Goal: Task Accomplishment & Management: Manage account settings

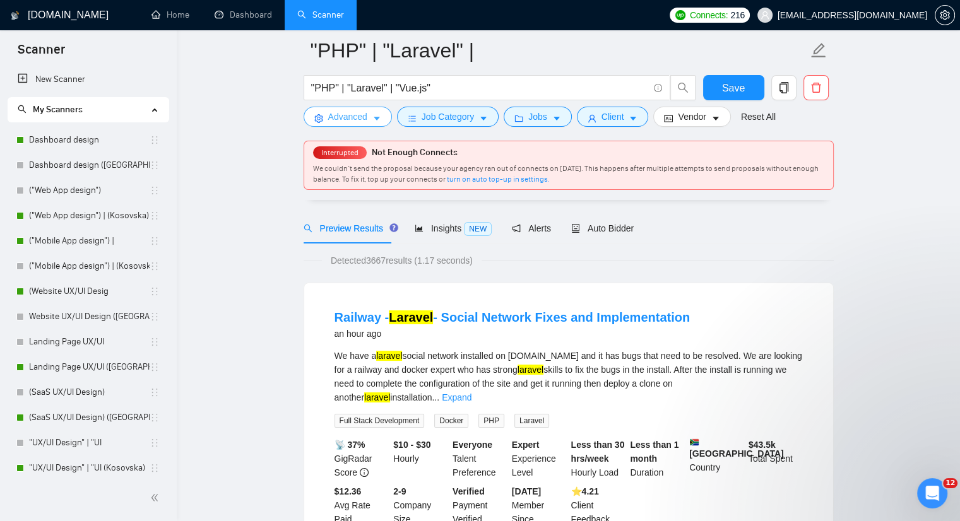
scroll to position [315, 0]
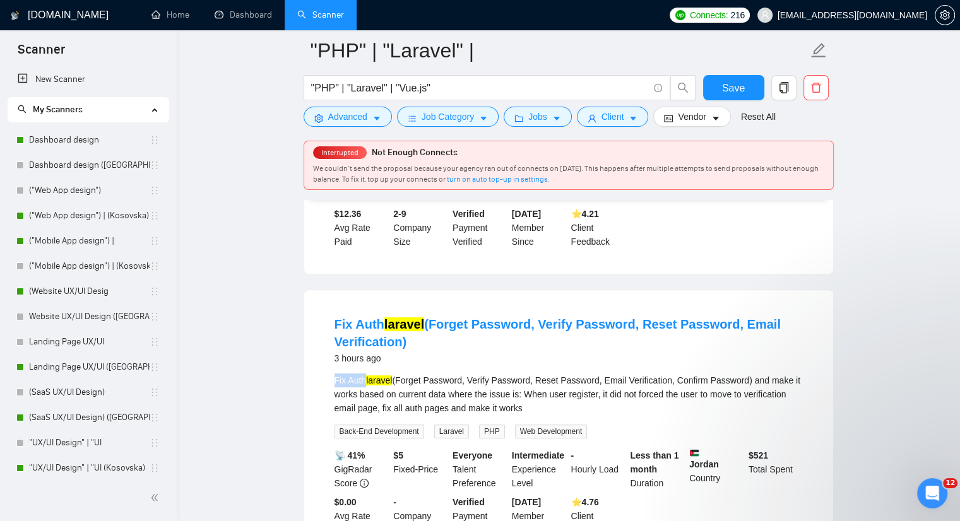
drag, startPoint x: 331, startPoint y: 366, endPoint x: 363, endPoint y: 366, distance: 32.8
click at [363, 366] on li "Fix Auth laravel (Forget Password, Verify Password, Reset Password, Email Verif…" at bounding box center [568, 426] width 498 height 242
copy div "Fix Auth"
click at [368, 121] on button "Advanced" at bounding box center [347, 117] width 88 height 20
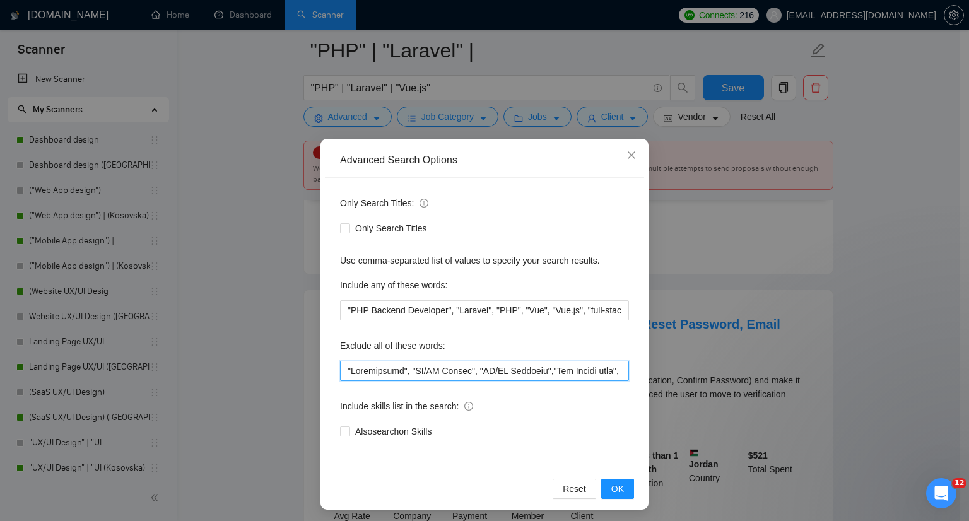
click at [342, 372] on input "text" at bounding box center [484, 371] width 289 height 20
paste input "Fix Auth"
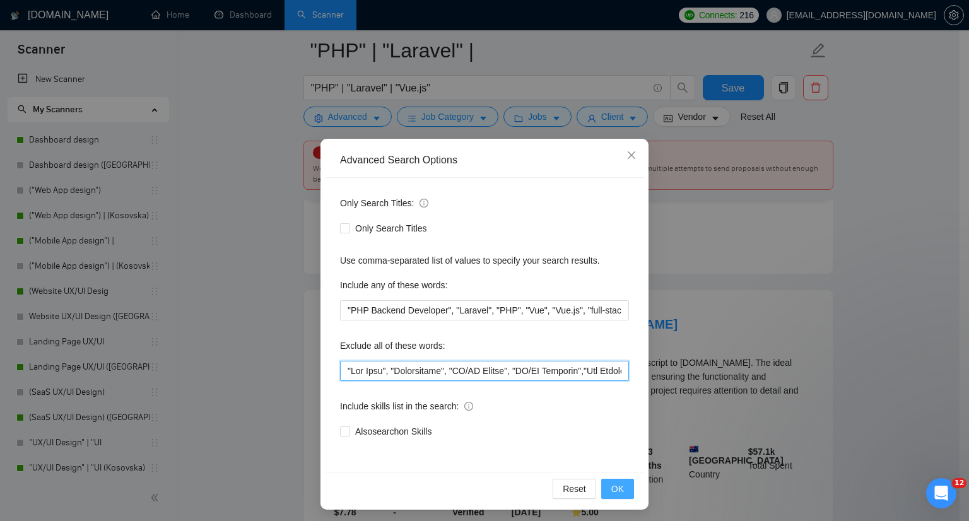
type input ""Fix Auth", "Woocommerce", "UX/UI Expert", "UX/UI Designer","Fix Google maps", …"
click at [616, 490] on span "OK" at bounding box center [617, 489] width 13 height 14
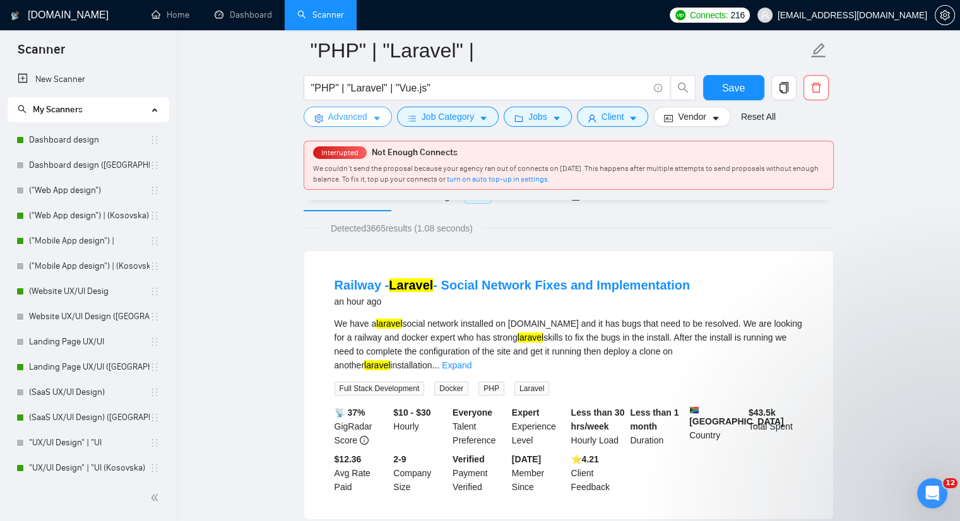
scroll to position [63, 0]
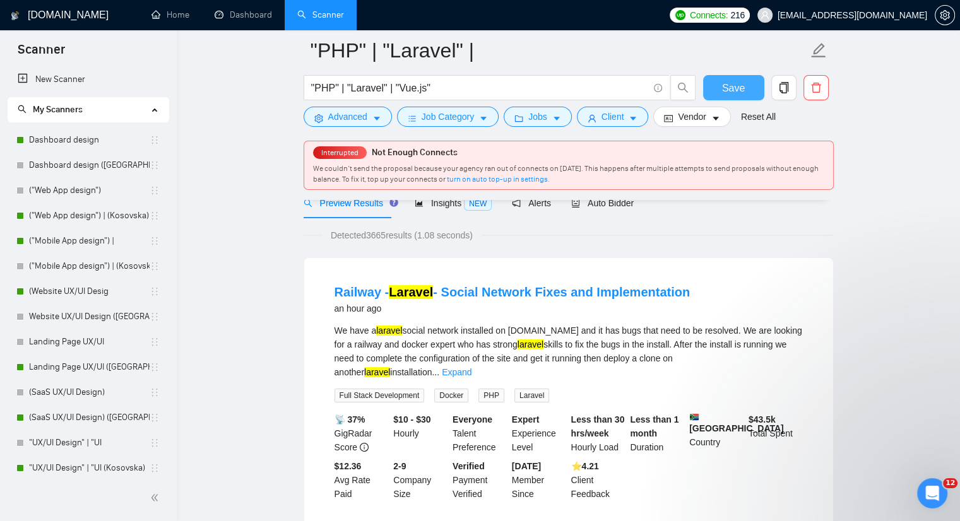
click at [744, 84] on button "Save" at bounding box center [733, 87] width 61 height 25
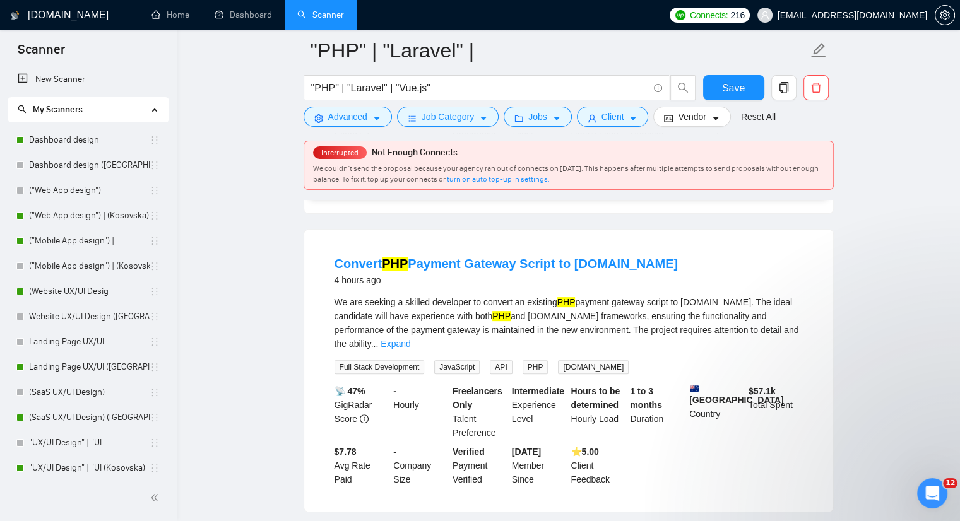
scroll to position [379, 0]
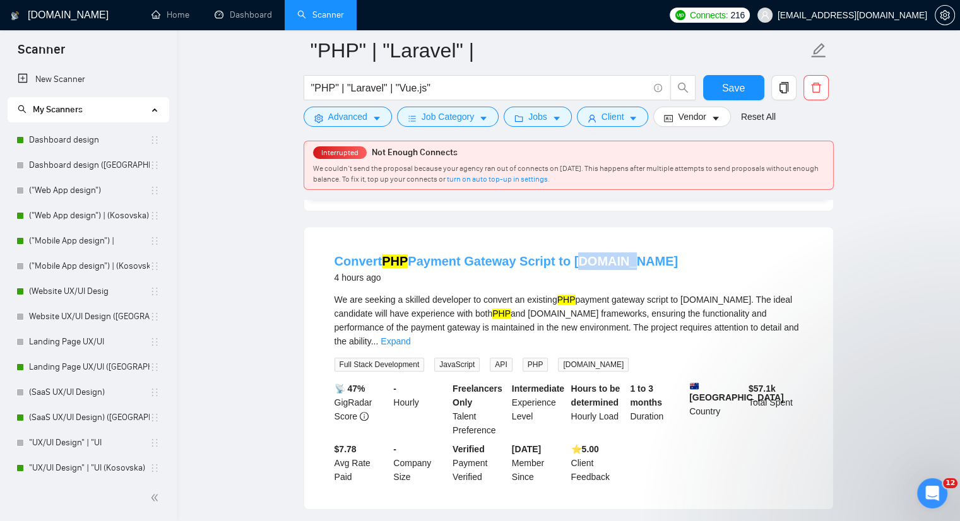
drag, startPoint x: 630, startPoint y: 244, endPoint x: 568, endPoint y: 253, distance: 63.1
click at [568, 253] on div "Convert PHP Payment Gateway Script to ASP.NET 4 hours ago" at bounding box center [568, 268] width 468 height 33
copy link "ASP.NET"
click at [381, 113] on button "Advanced" at bounding box center [347, 117] width 88 height 20
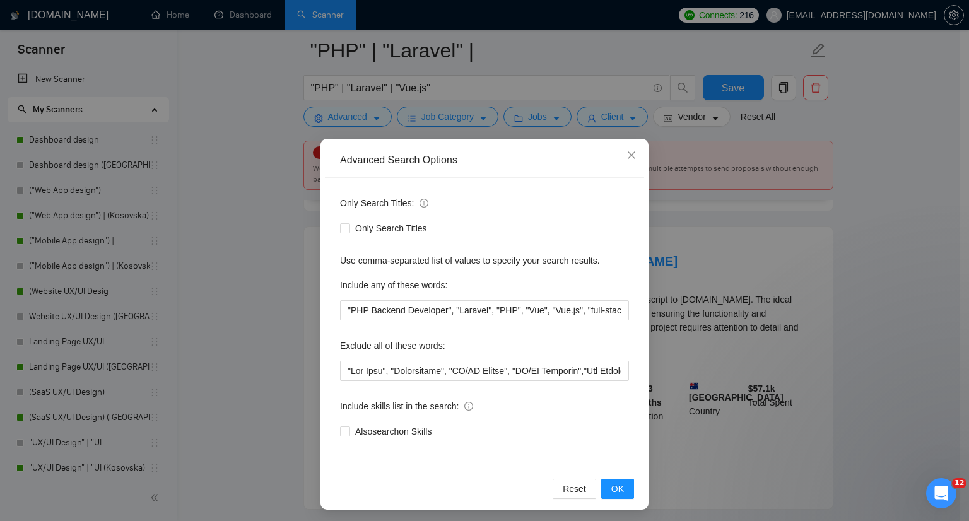
click at [334, 366] on div "Only Search Titles: Only Search Titles Use comma-separated list of values to sp…" at bounding box center [484, 325] width 319 height 294
click at [340, 370] on input "text" at bounding box center [484, 371] width 289 height 20
paste input "[DOMAIN_NAME]"
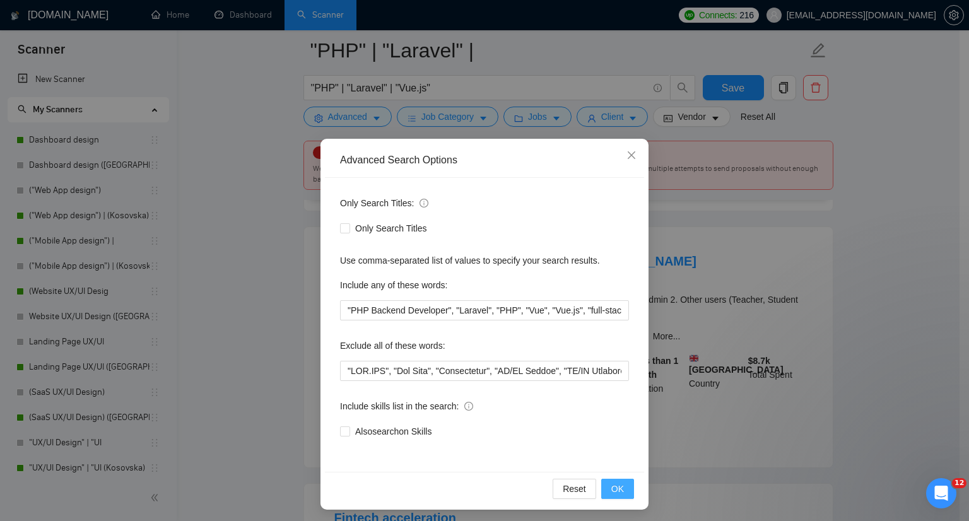
click at [613, 489] on span "OK" at bounding box center [617, 489] width 13 height 14
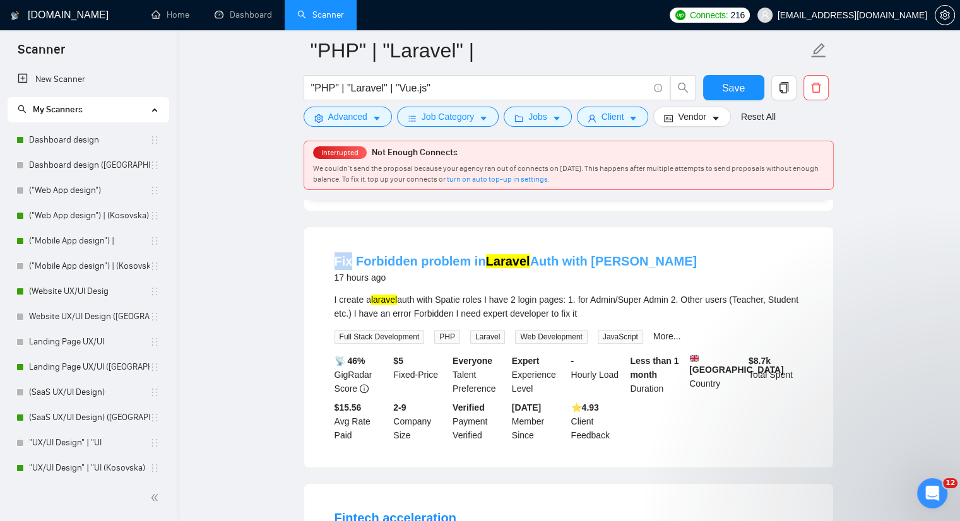
drag, startPoint x: 327, startPoint y: 249, endPoint x: 350, endPoint y: 254, distance: 23.3
click at [350, 254] on li "Fix Forbidden problem in Laravel Auth with Spatie 17 hours ago I create a larav…" at bounding box center [568, 347] width 498 height 210
copy link "Fix"
click at [370, 119] on button "Advanced" at bounding box center [347, 117] width 88 height 20
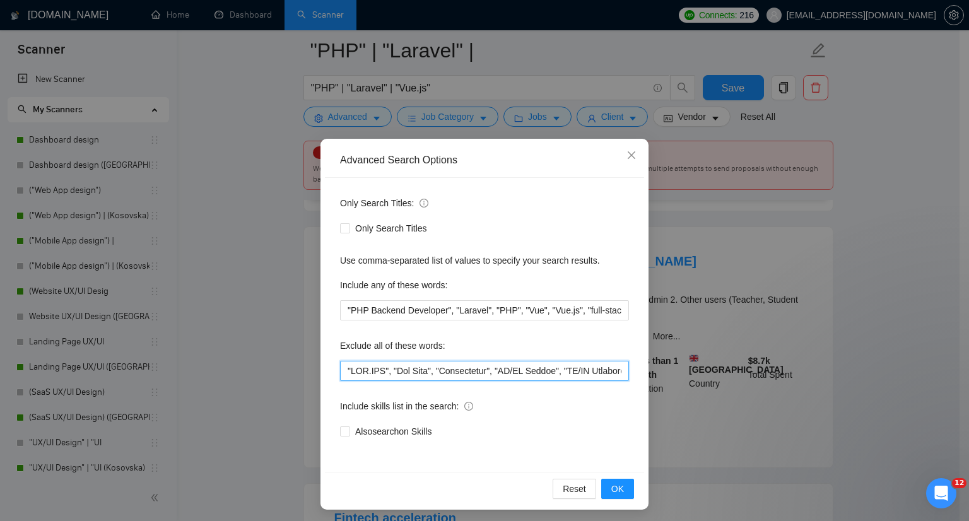
click at [341, 375] on input "text" at bounding box center [484, 371] width 289 height 20
paste input "Fix"
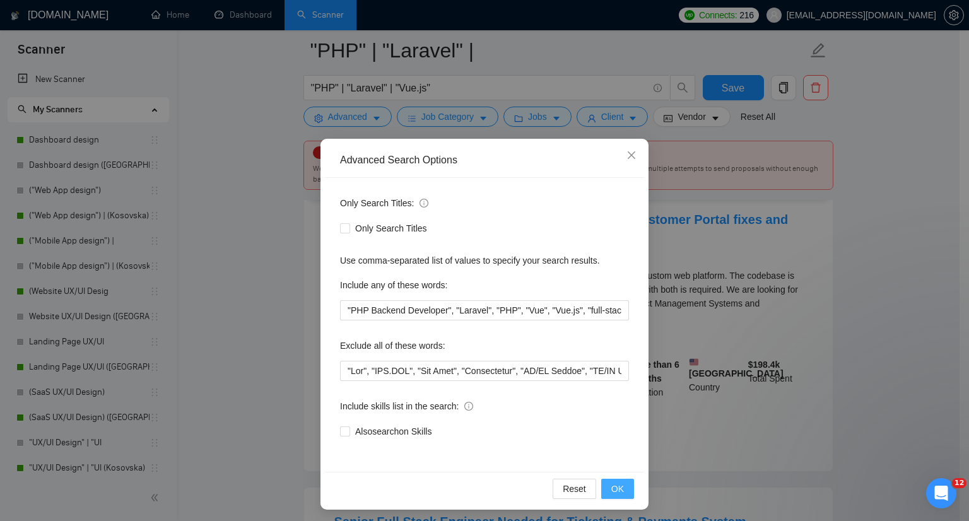
click at [611, 493] on span "OK" at bounding box center [617, 489] width 13 height 14
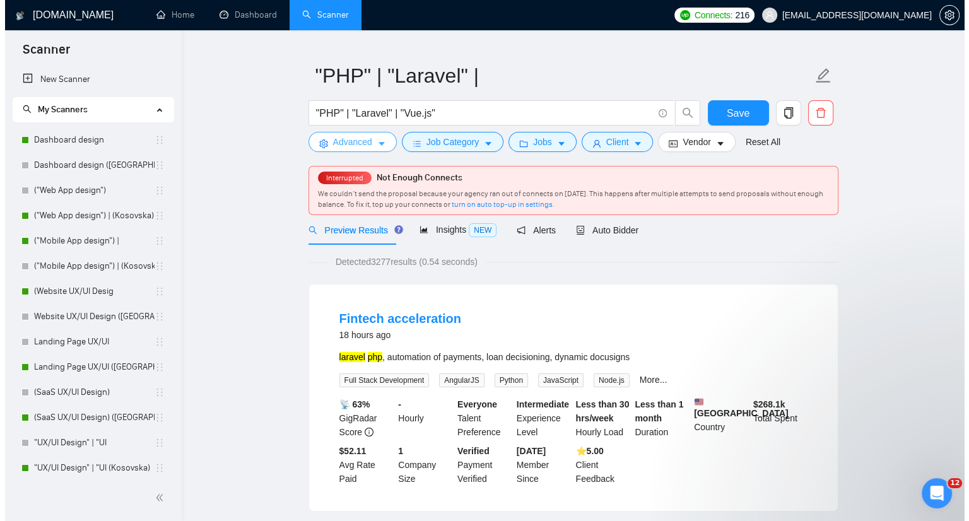
scroll to position [63, 0]
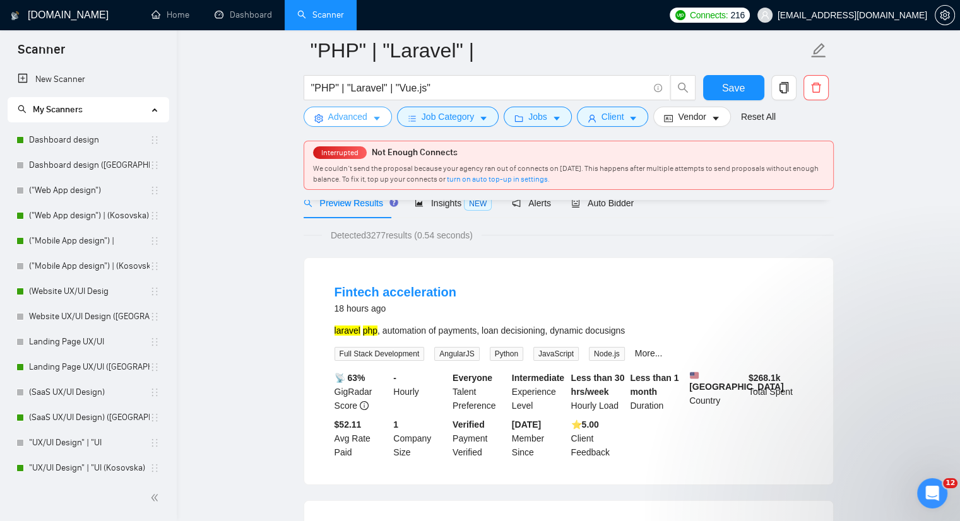
click at [379, 117] on icon "caret-down" at bounding box center [376, 118] width 9 height 9
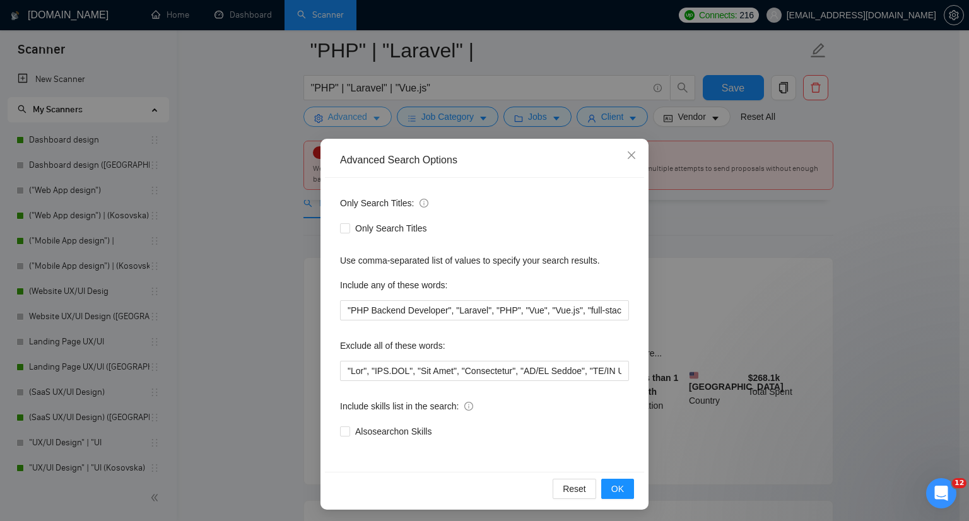
click at [379, 117] on div "Advanced Search Options Only Search Titles: Only Search Titles Use comma-separa…" at bounding box center [484, 260] width 969 height 521
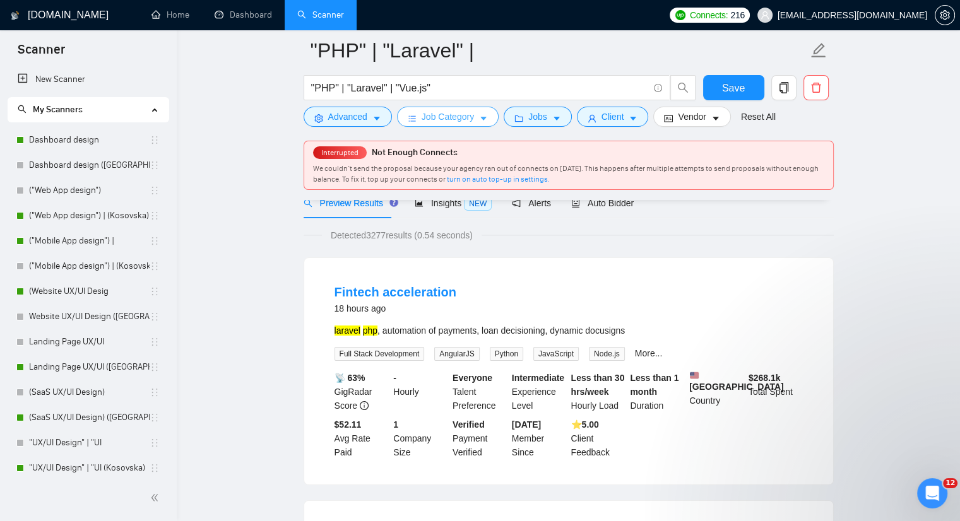
click at [459, 113] on span "Job Category" at bounding box center [447, 117] width 52 height 14
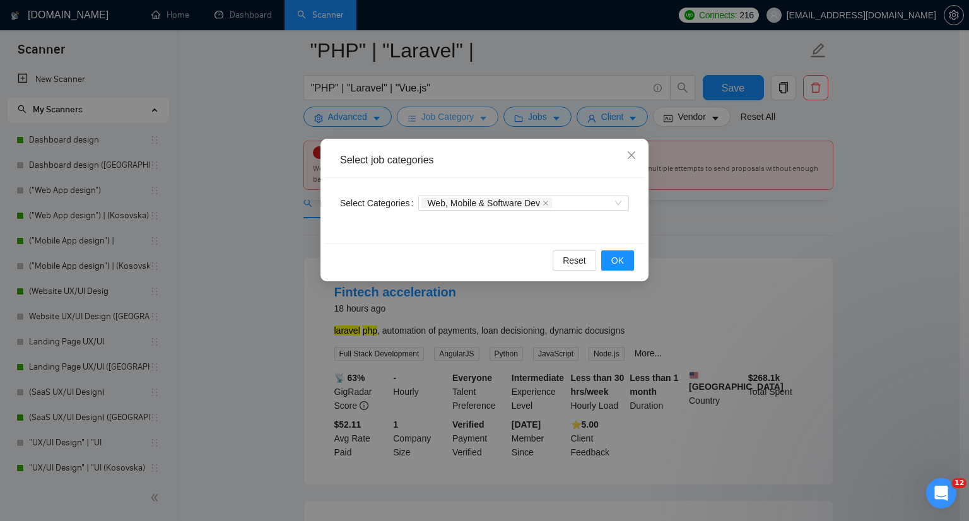
click at [459, 113] on div "Select job categories Select Categories Web, Mobile & Software Dev Reset OK" at bounding box center [484, 260] width 969 height 521
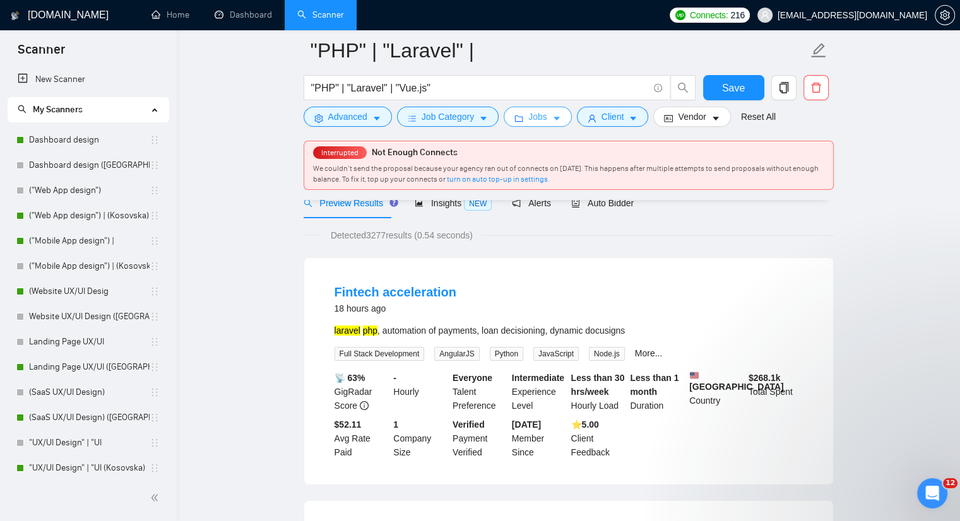
click at [552, 115] on icon "caret-down" at bounding box center [556, 118] width 9 height 9
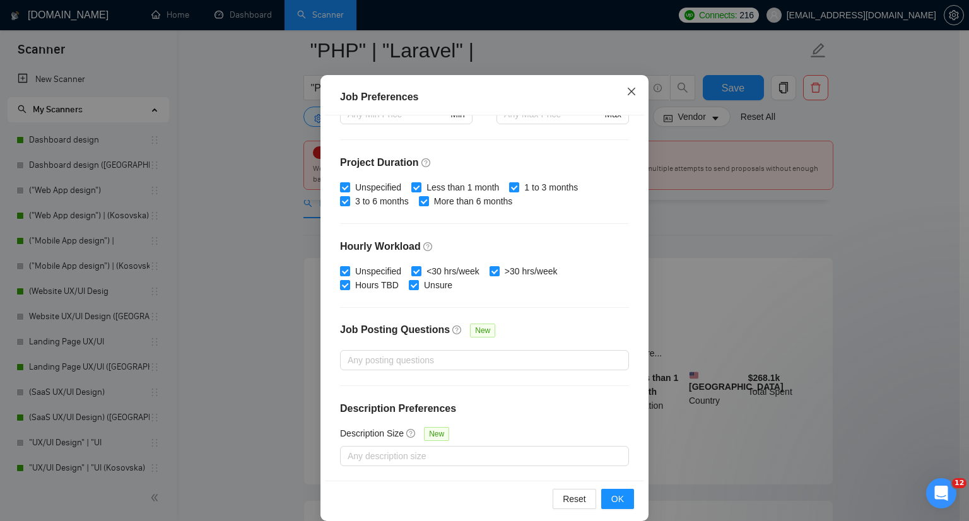
click at [631, 89] on icon "close" at bounding box center [631, 91] width 10 height 10
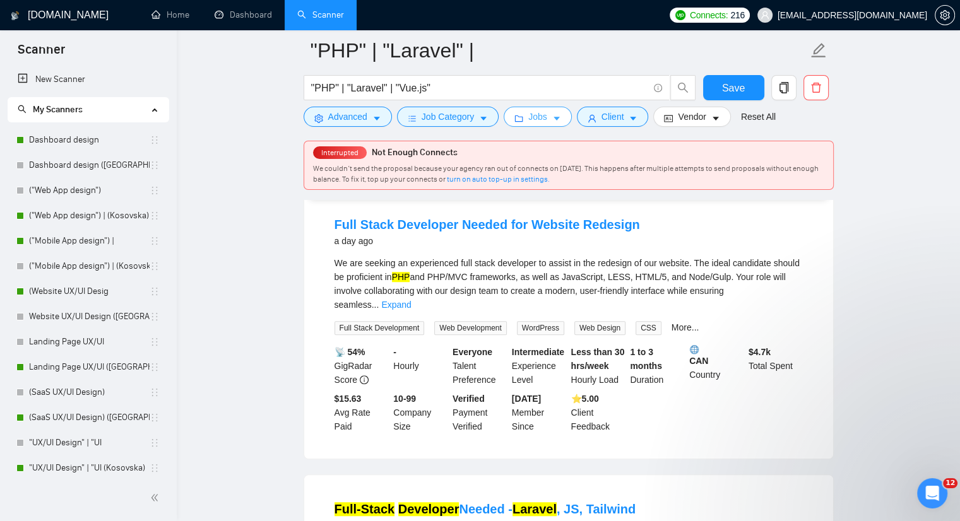
scroll to position [1009, 0]
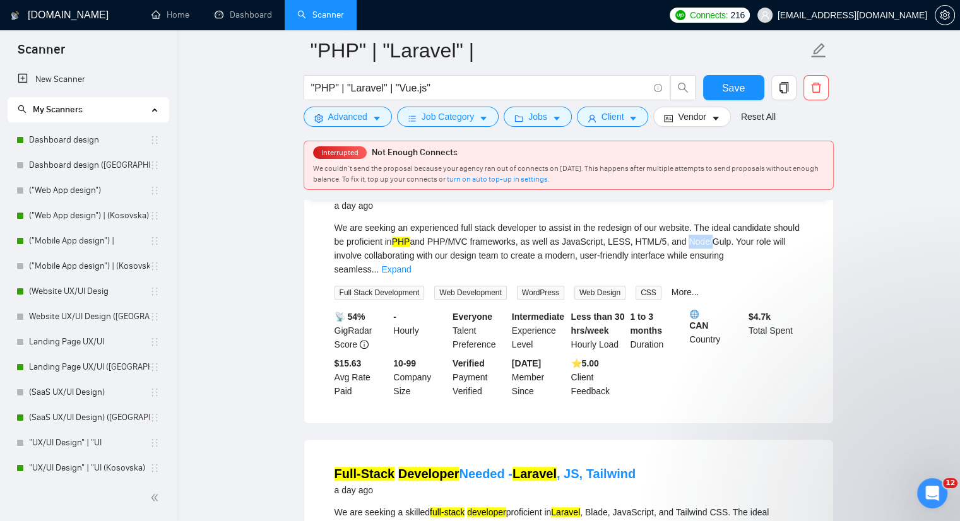
drag, startPoint x: 676, startPoint y: 229, endPoint x: 697, endPoint y: 228, distance: 21.5
click at [697, 228] on div "We are seeking an experienced full stack developer to assist in the redesign of…" at bounding box center [568, 249] width 468 height 56
copy div "Node"
click at [377, 121] on icon "caret-down" at bounding box center [376, 118] width 9 height 9
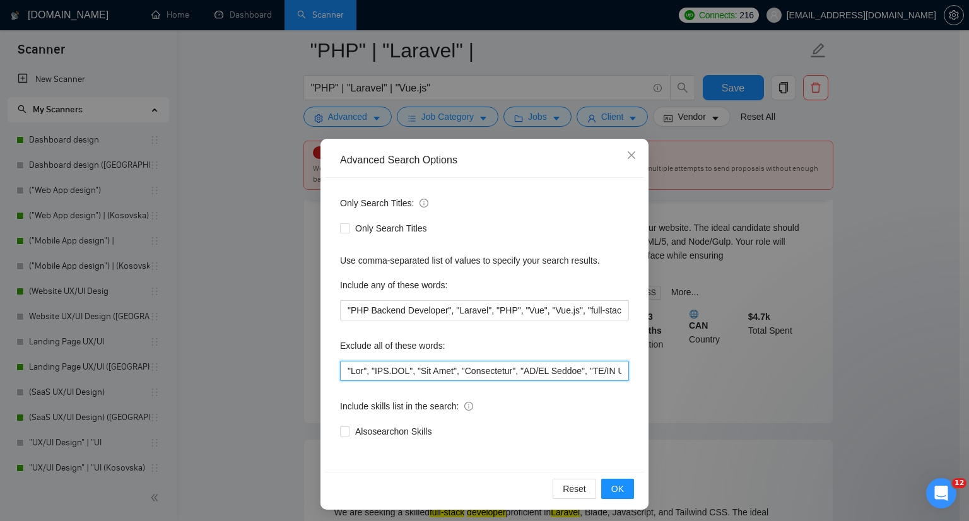
click at [348, 375] on input "text" at bounding box center [484, 371] width 289 height 20
click at [344, 372] on input "text" at bounding box center [484, 371] width 289 height 20
paste input "Node"
type input ""Node", "Fix", "ASP.NET", "Fix Auth", "Woocommerce", "UX/UI Expert", "UX/UI Des…"
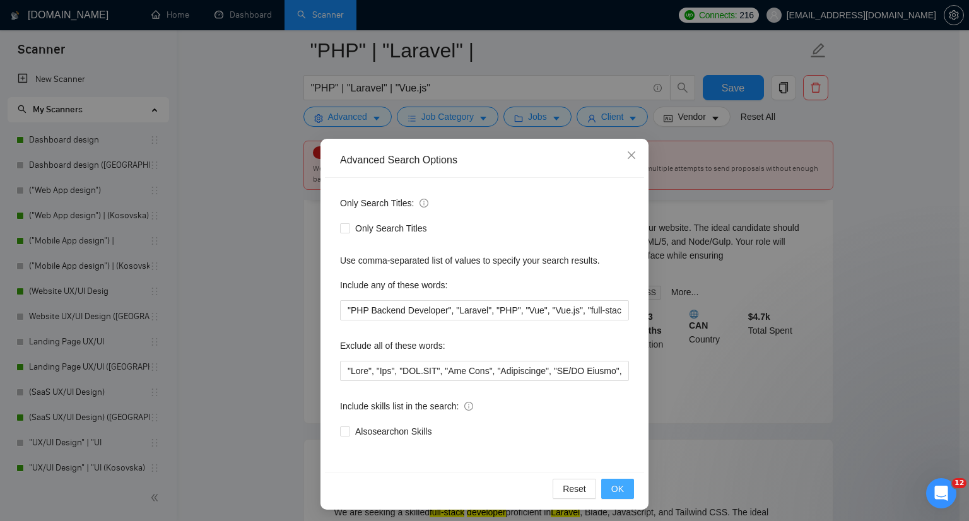
click at [613, 487] on span "OK" at bounding box center [617, 489] width 13 height 14
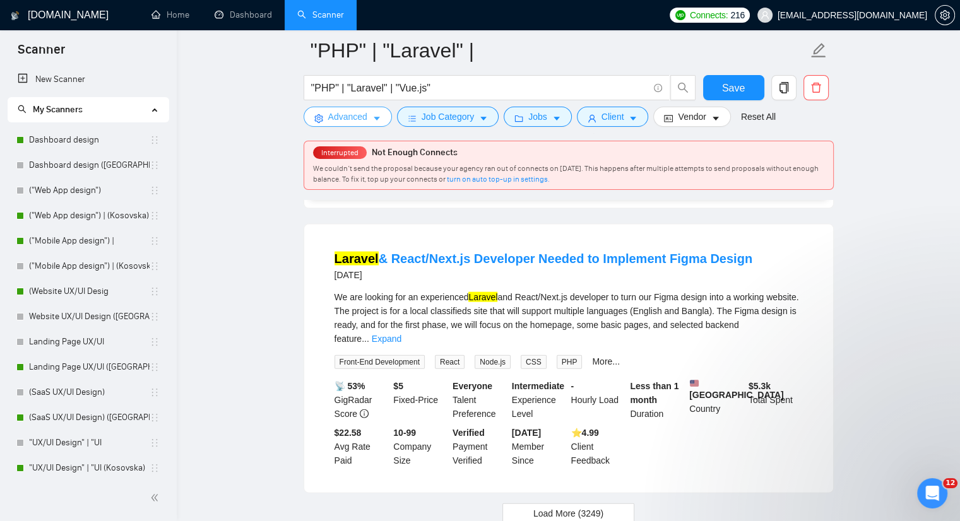
scroll to position [2697, 0]
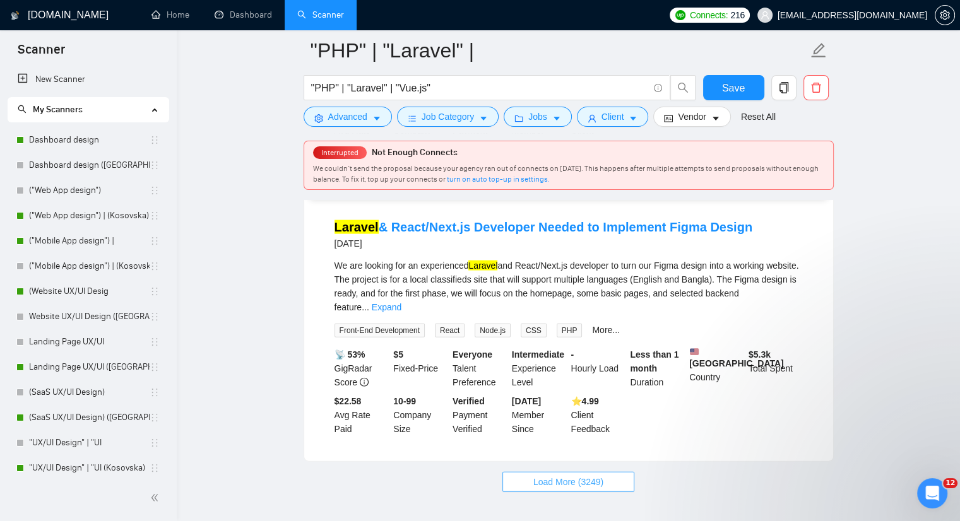
click at [568, 475] on span "Load More (3249)" at bounding box center [568, 482] width 70 height 14
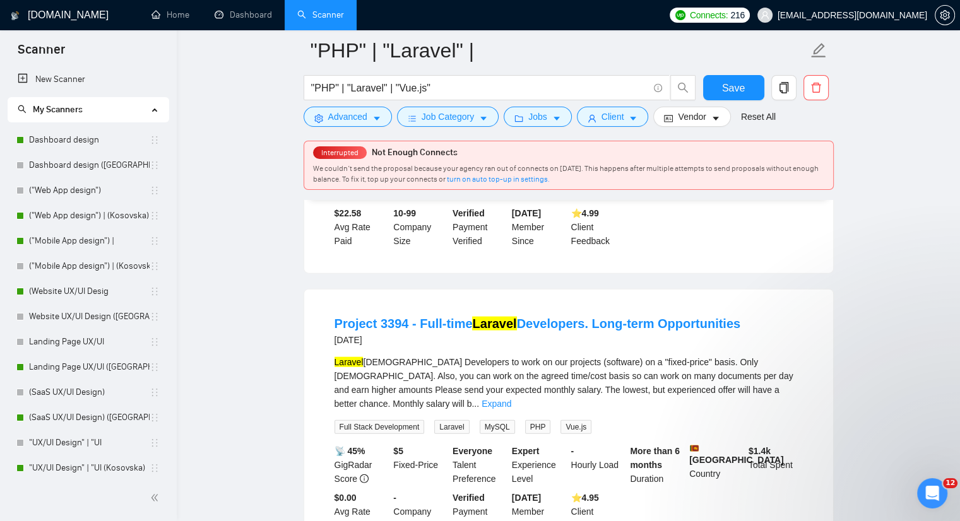
scroll to position [2886, 0]
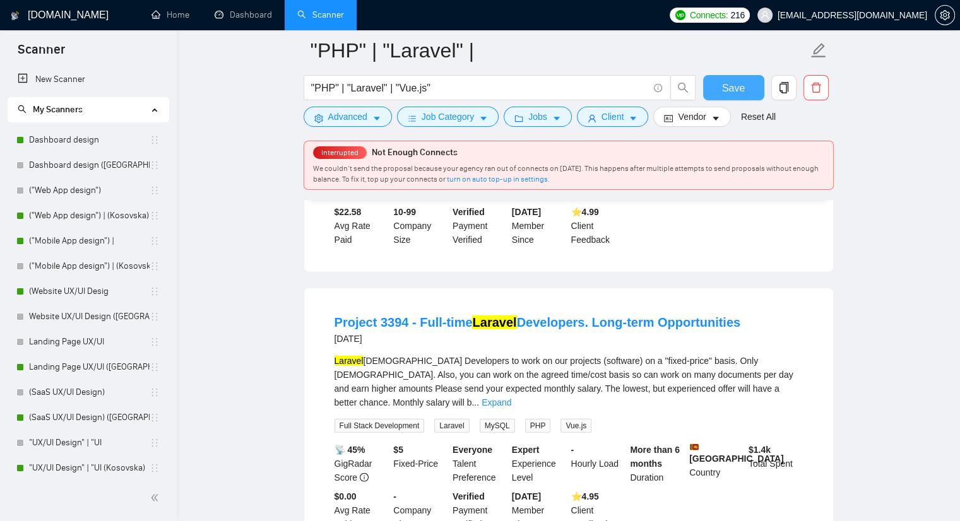
click at [731, 89] on span "Save" at bounding box center [733, 88] width 23 height 16
click at [245, 20] on link "Dashboard" at bounding box center [243, 14] width 57 height 11
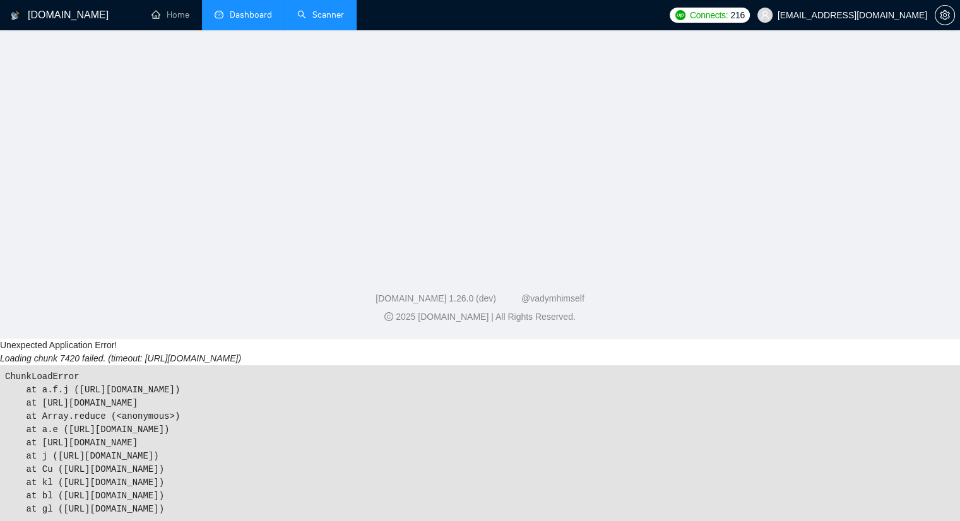
scroll to position [182, 0]
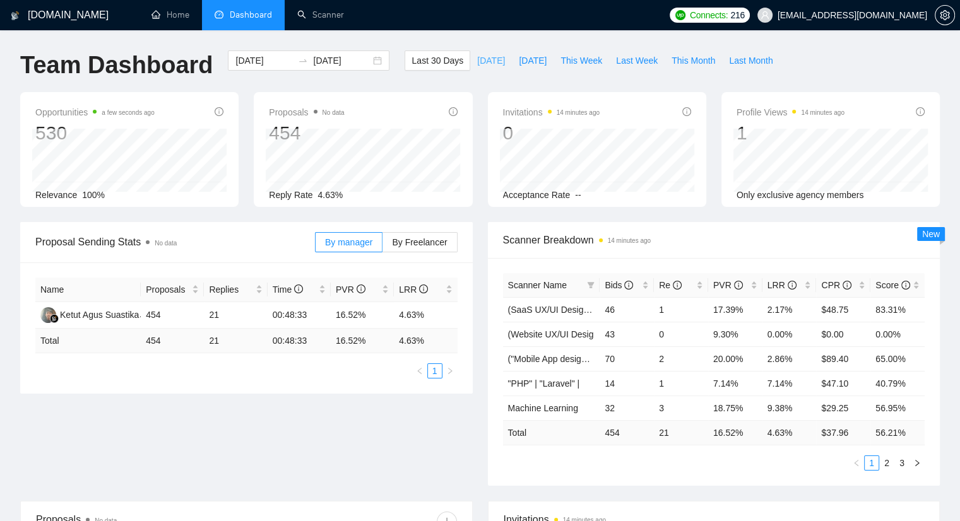
click at [482, 66] on span "Today" at bounding box center [491, 61] width 28 height 14
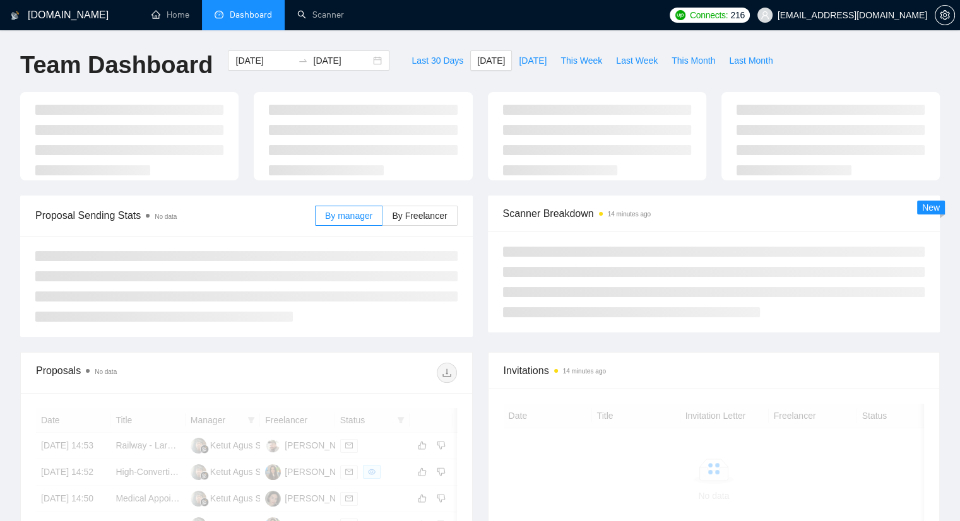
type input "2025-08-20"
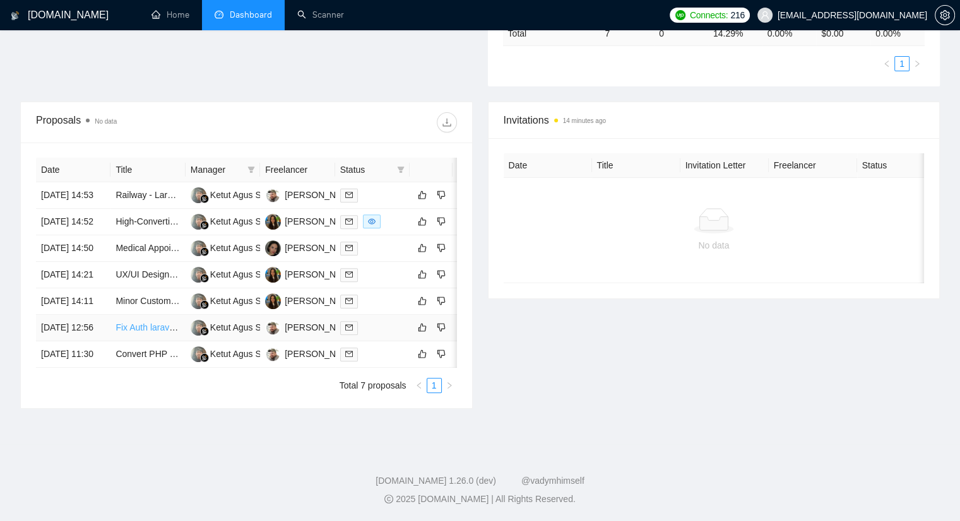
scroll to position [442, 0]
drag, startPoint x: 141, startPoint y: 405, endPoint x: 215, endPoint y: 405, distance: 74.4
click at [215, 368] on tr "20 Aug, 2025 11:30 Convert PHP Payment Gateway Script to ASP.NET Ketut Agus Sua…" at bounding box center [257, 354] width 442 height 26
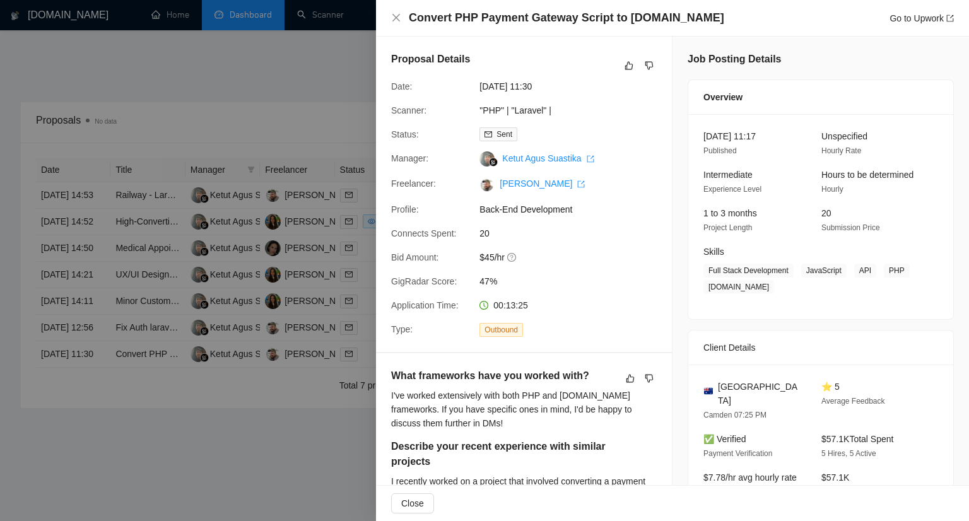
click at [412, 11] on h4 "Convert PHP Payment Gateway Script to ASP.NET" at bounding box center [566, 18] width 315 height 16
click at [403, 16] on div "Convert PHP Payment Gateway Script to ASP.NET Go to Upwork" at bounding box center [672, 18] width 563 height 16
click at [392, 18] on icon "close" at bounding box center [396, 18] width 10 height 10
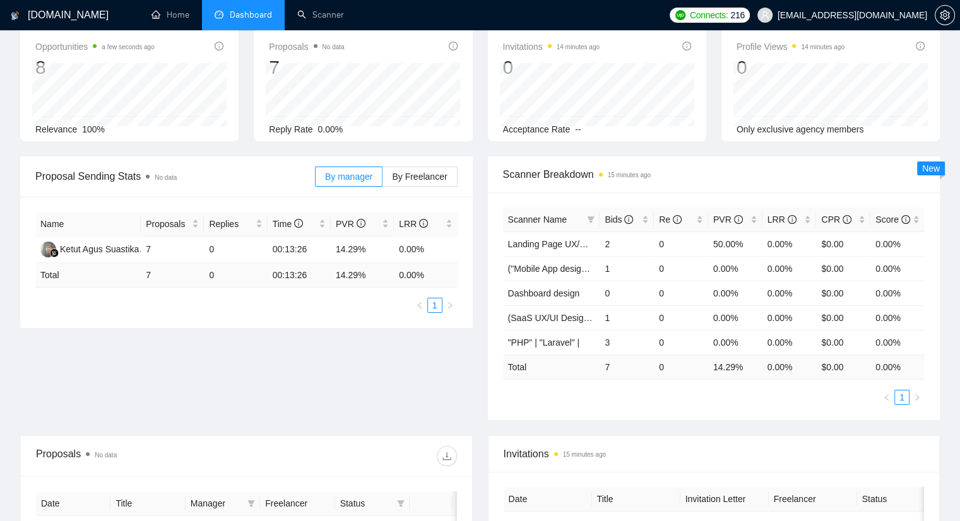
scroll to position [0, 0]
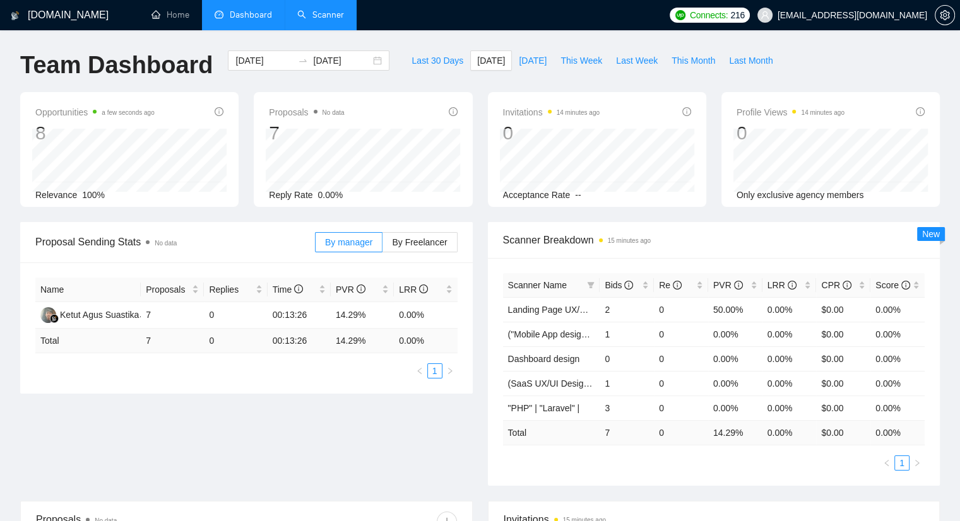
click at [310, 17] on link "Scanner" at bounding box center [320, 14] width 47 height 11
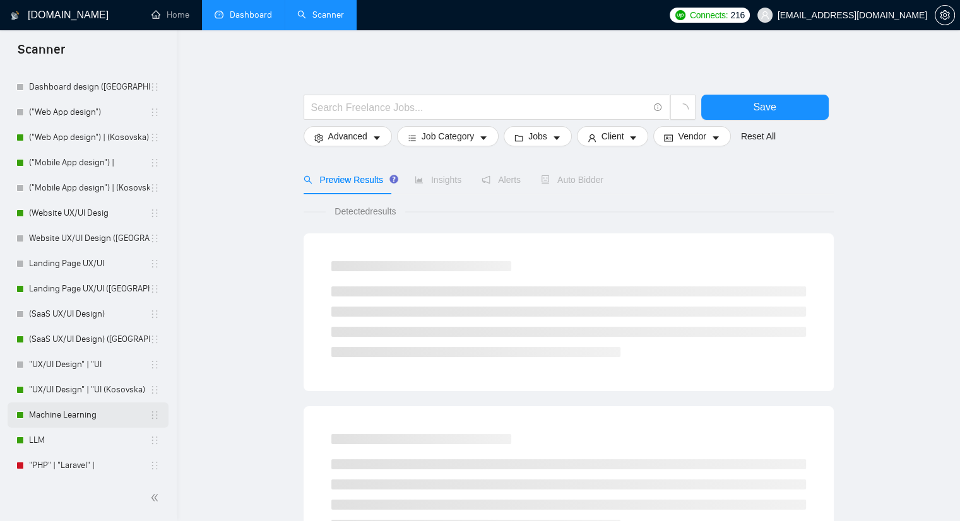
scroll to position [81, 0]
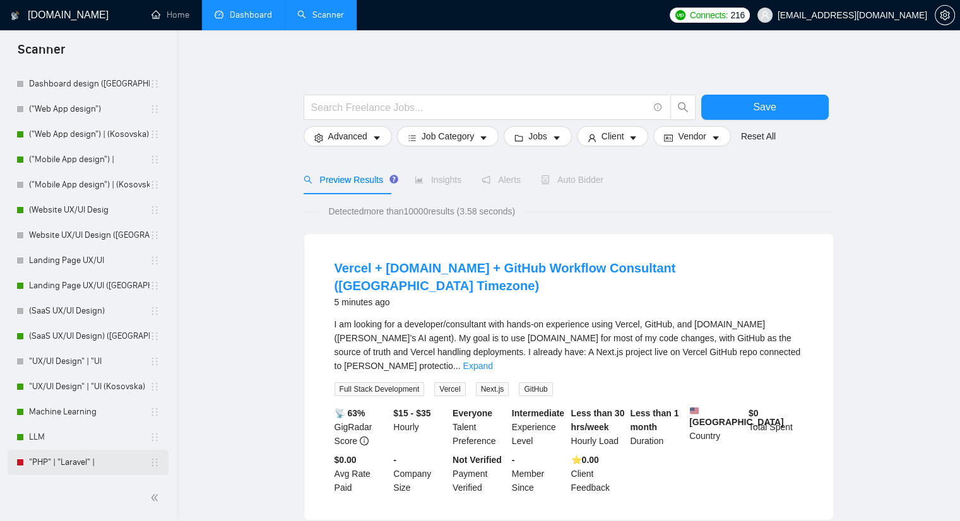
click at [64, 464] on link ""PHP" | "Laravel" |" at bounding box center [89, 462] width 121 height 25
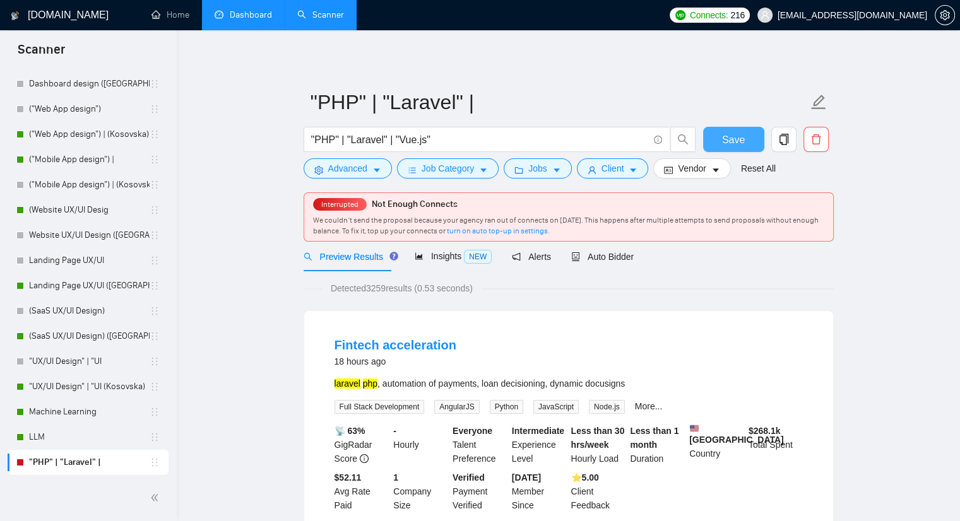
click at [713, 134] on button "Save" at bounding box center [733, 139] width 61 height 25
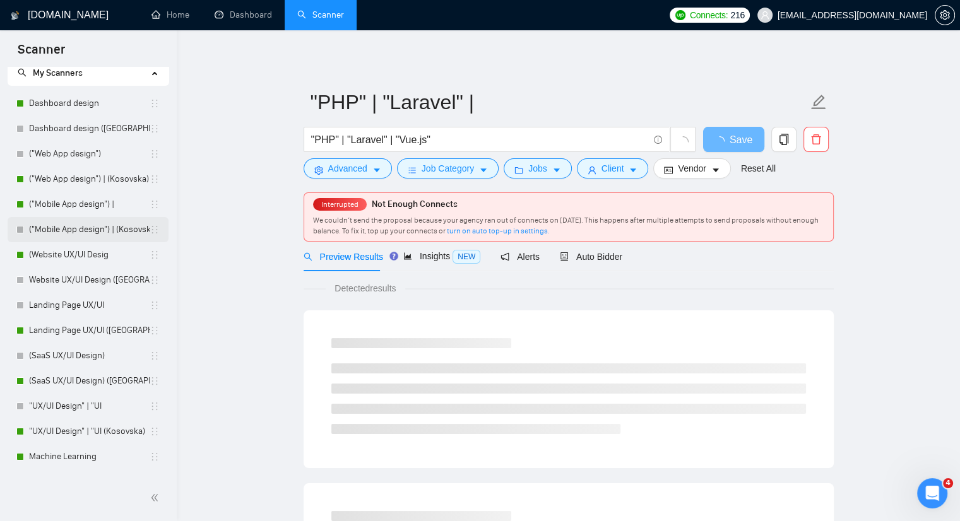
scroll to position [81, 0]
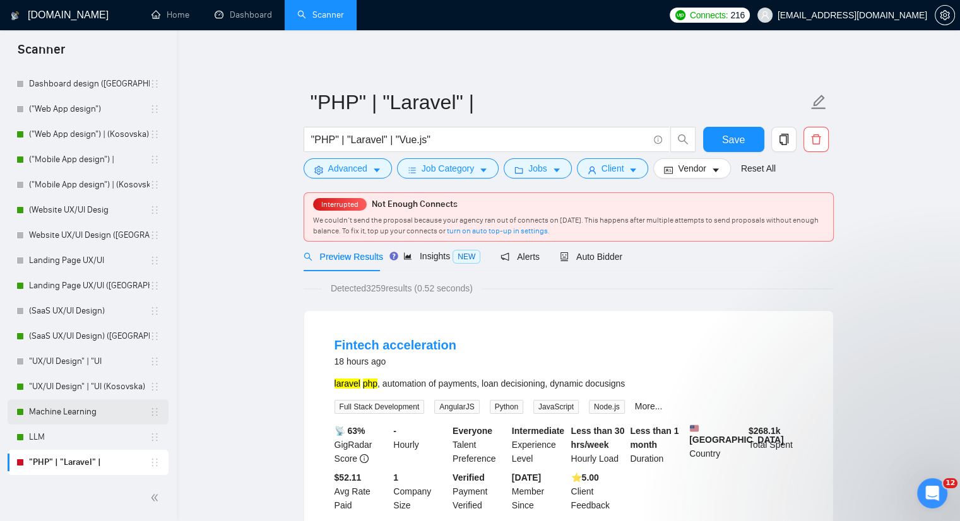
click at [58, 413] on link "Machine Learning" at bounding box center [89, 411] width 121 height 25
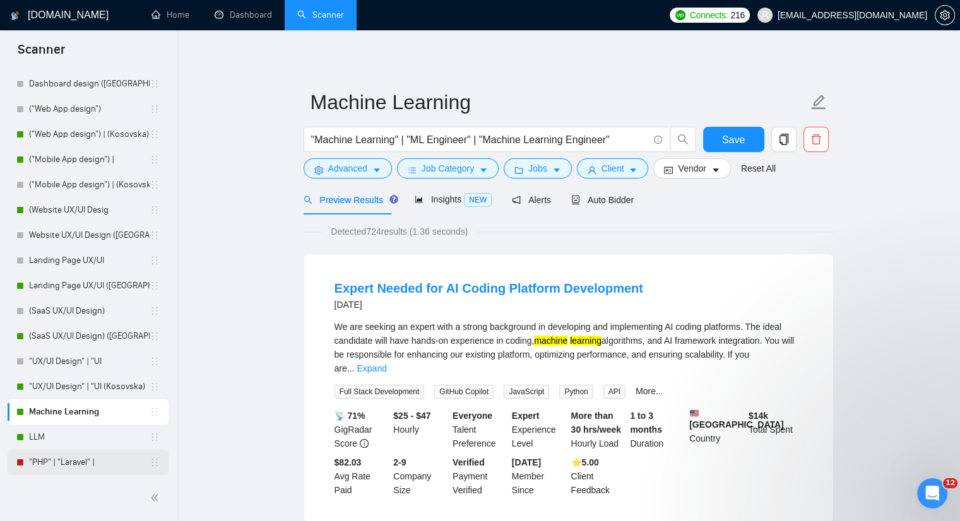
click at [62, 464] on link ""PHP" | "Laravel" |" at bounding box center [89, 462] width 121 height 25
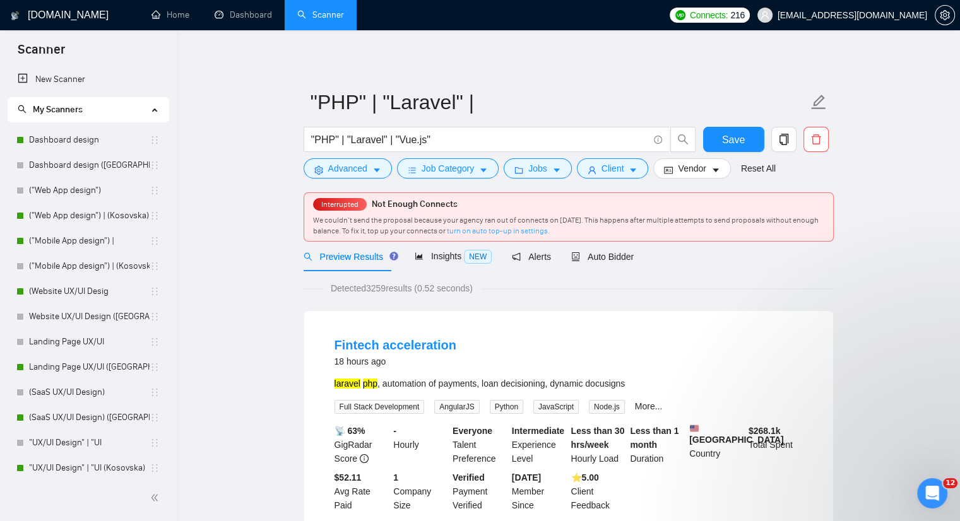
click at [508, 232] on link "turn on auto top-up in settings." at bounding box center [498, 230] width 103 height 9
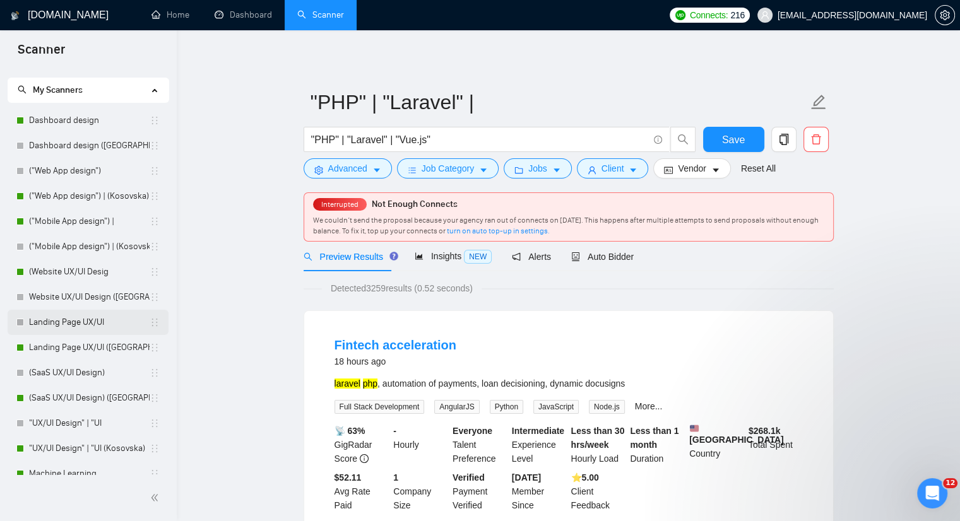
scroll to position [81, 0]
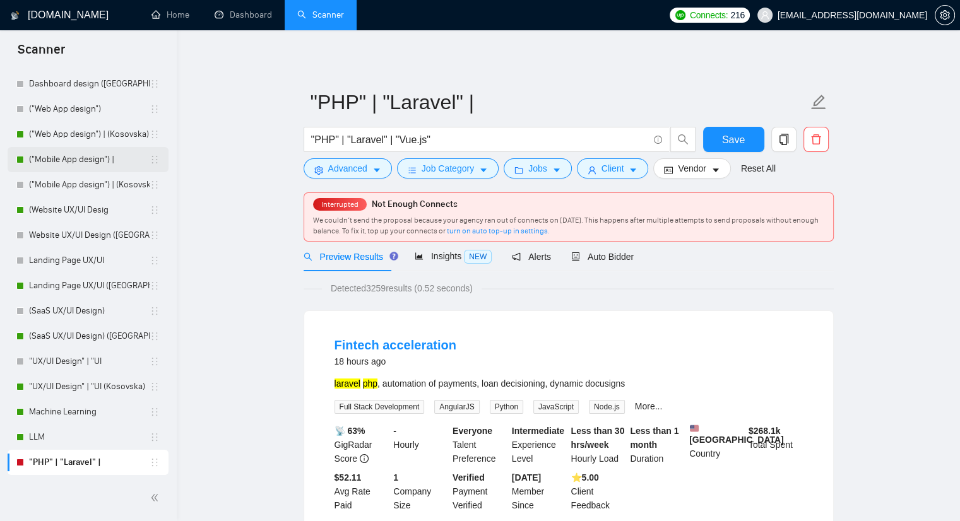
click at [50, 159] on link "("Mobile App design") |" at bounding box center [89, 159] width 121 height 25
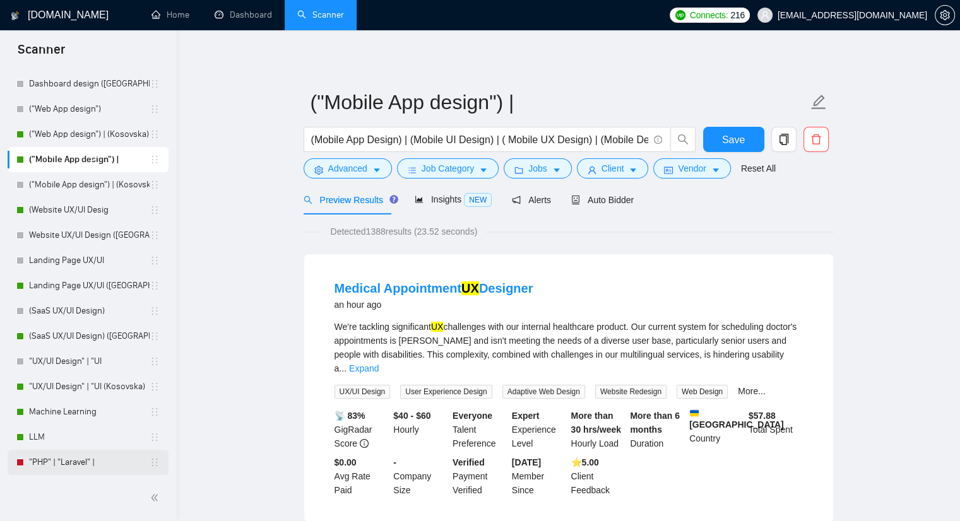
click at [57, 462] on link ""PHP" | "Laravel" |" at bounding box center [89, 462] width 121 height 25
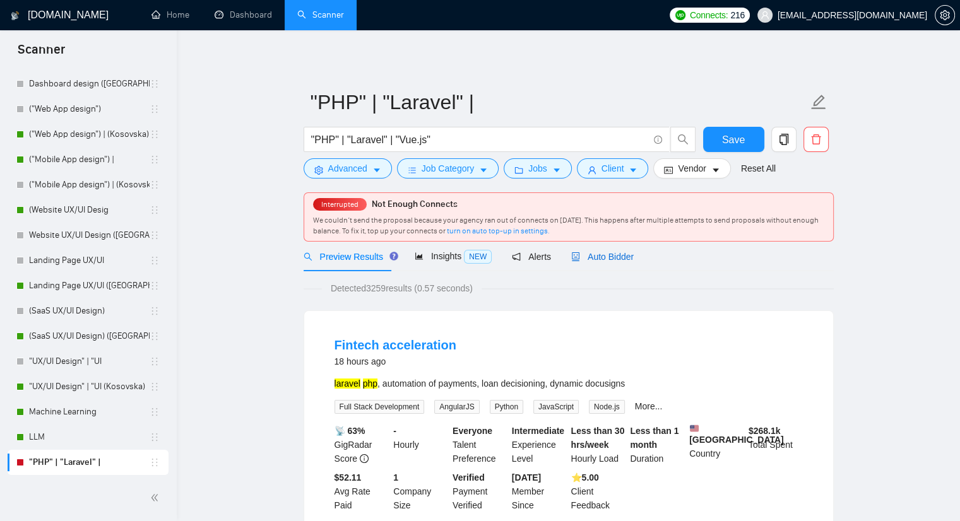
click at [613, 252] on span "Auto Bidder" at bounding box center [602, 257] width 62 height 10
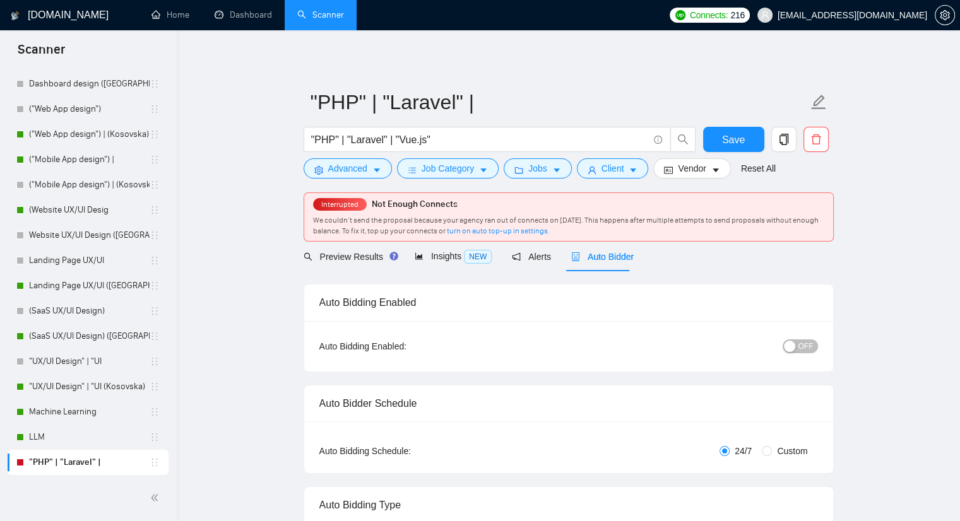
click at [816, 341] on div "OFF" at bounding box center [734, 346] width 166 height 15
click at [811, 344] on span "OFF" at bounding box center [805, 346] width 15 height 14
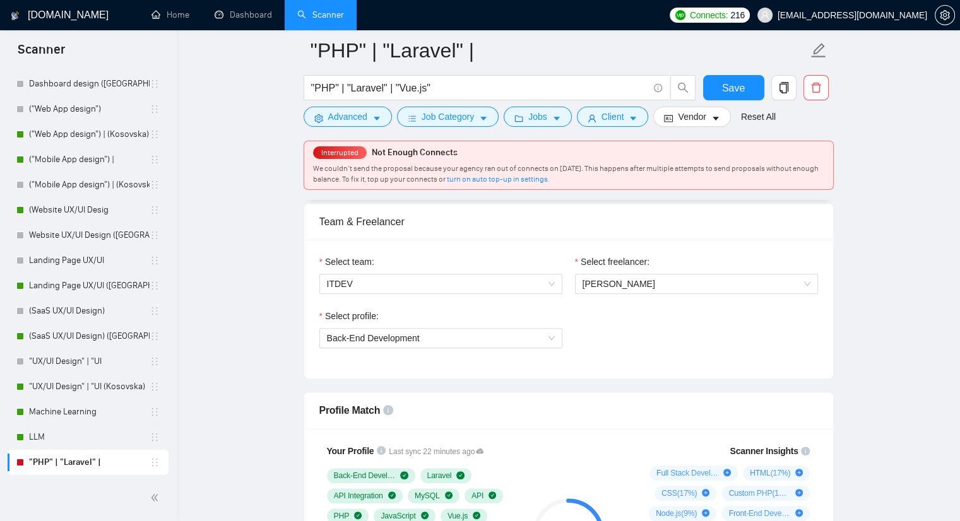
scroll to position [631, 0]
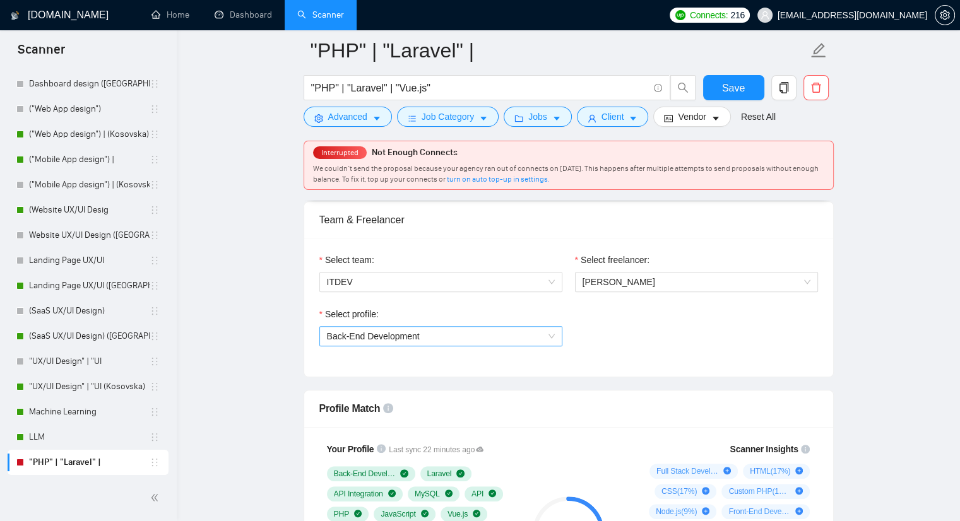
click at [548, 338] on span "Back-End Development" at bounding box center [441, 336] width 228 height 19
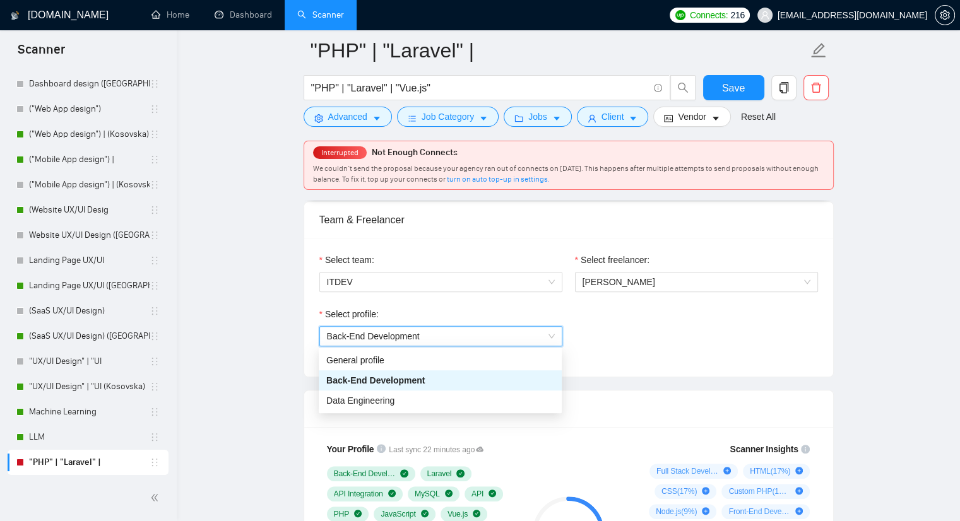
click at [548, 338] on span "Back-End Development" at bounding box center [441, 336] width 228 height 19
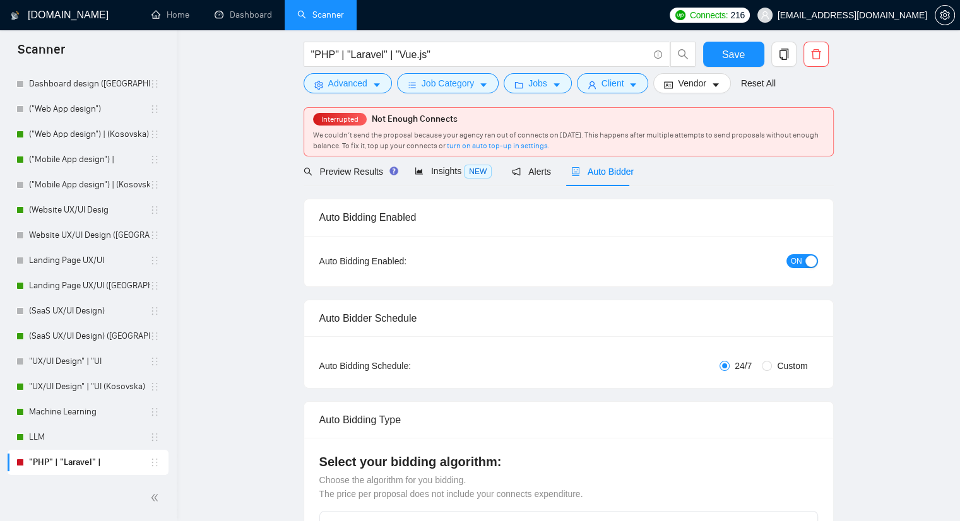
scroll to position [0, 0]
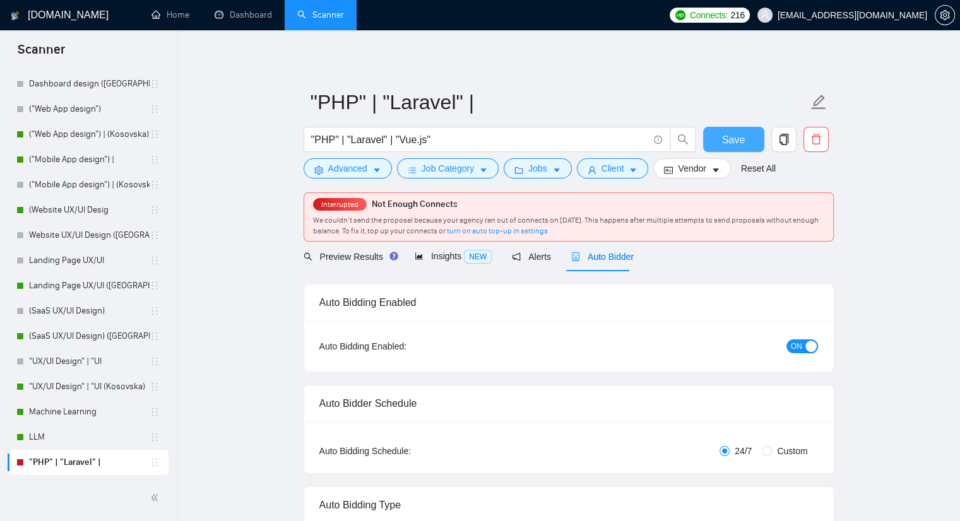
click at [738, 138] on span "Save" at bounding box center [733, 140] width 23 height 16
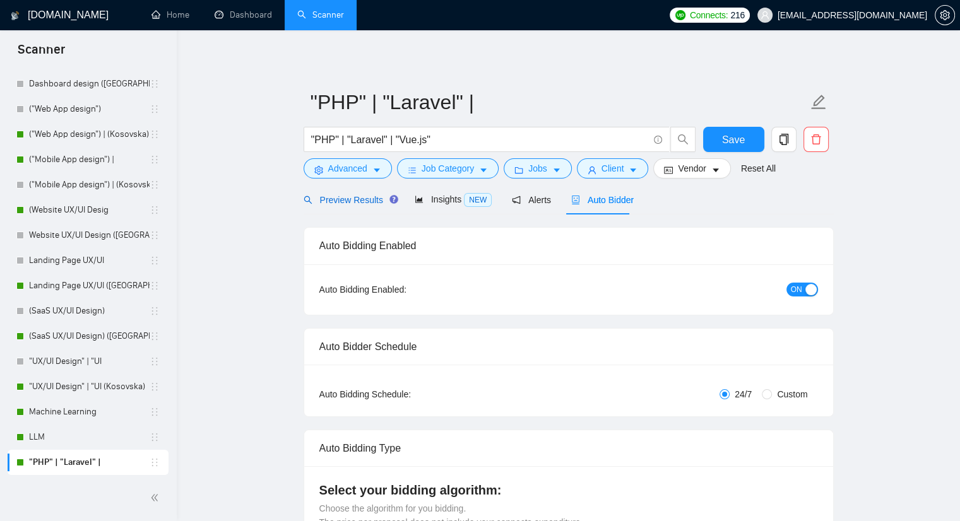
click at [338, 193] on div "Preview Results" at bounding box center [348, 200] width 91 height 14
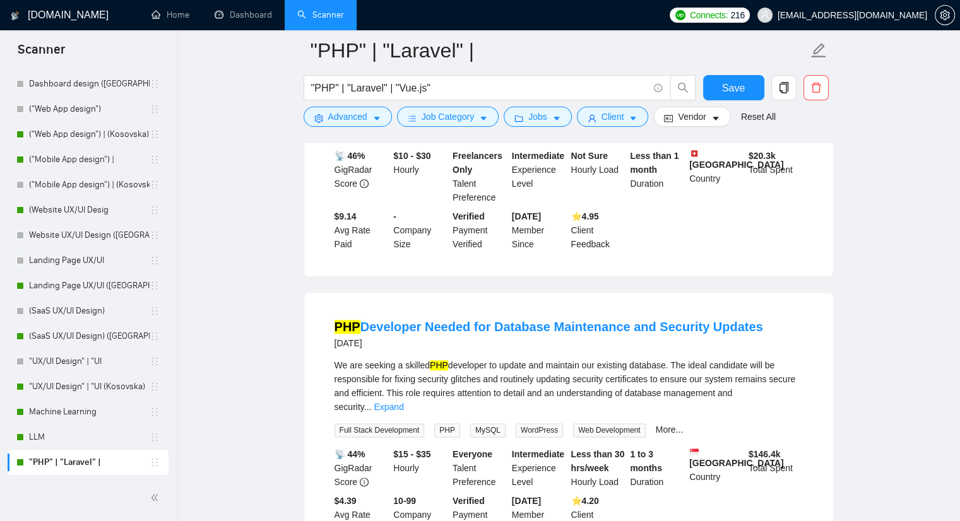
scroll to position [1388, 0]
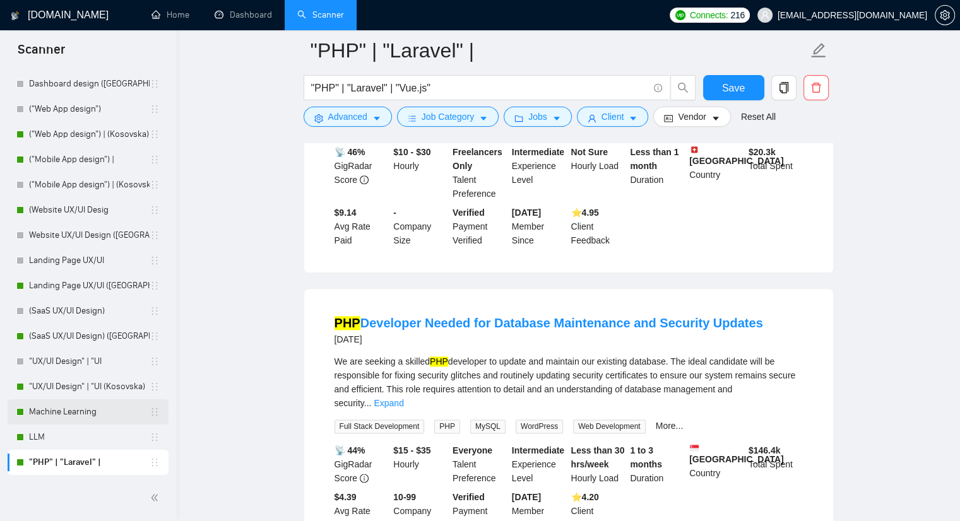
drag, startPoint x: 43, startPoint y: 433, endPoint x: 164, endPoint y: 409, distance: 123.6
click at [43, 433] on link "LLM" at bounding box center [89, 437] width 121 height 25
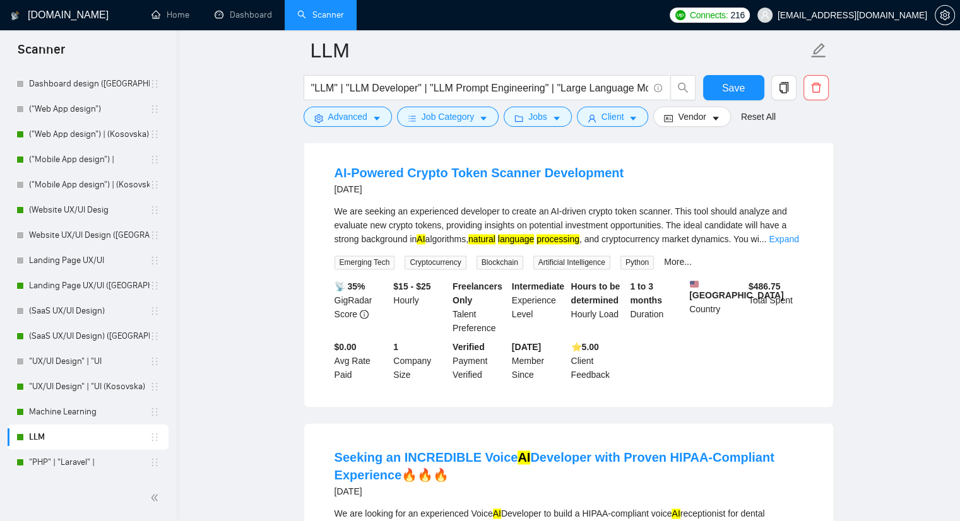
scroll to position [1956, 0]
